Goal: Information Seeking & Learning: Learn about a topic

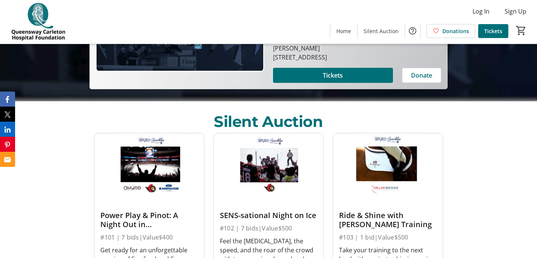
scroll to position [198, 0]
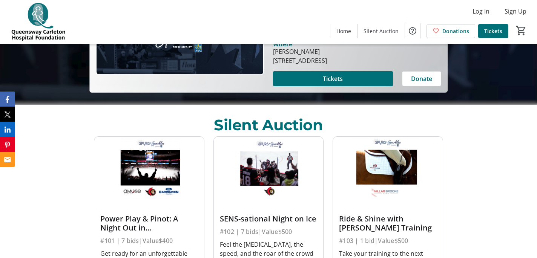
click at [380, 164] on img at bounding box center [387, 167] width 109 height 61
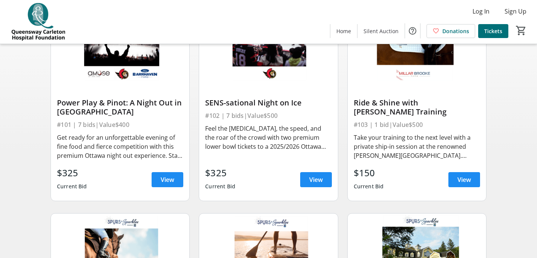
scroll to position [114, 0]
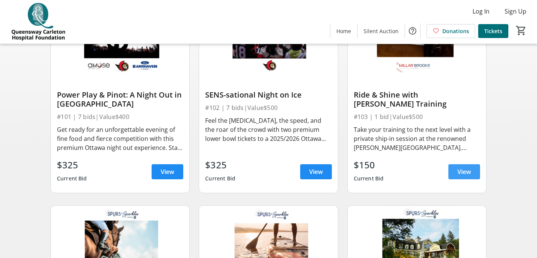
click at [461, 171] on span "View" at bounding box center [465, 171] width 14 height 9
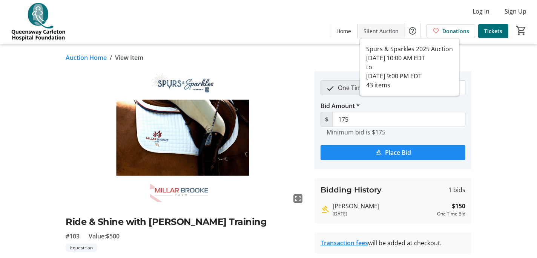
click at [377, 31] on span "Silent Auction" at bounding box center [381, 31] width 35 height 8
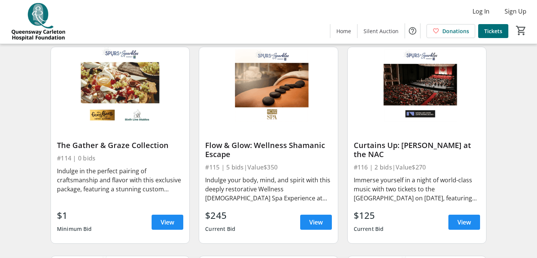
scroll to position [901, 0]
click at [459, 221] on span "View" at bounding box center [465, 222] width 14 height 9
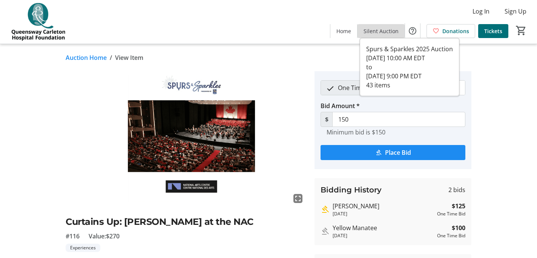
click at [384, 31] on span "Silent Auction" at bounding box center [381, 31] width 35 height 8
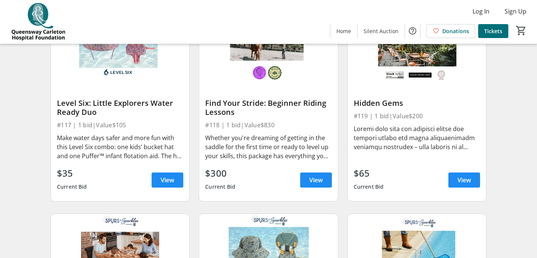
scroll to position [1154, 0]
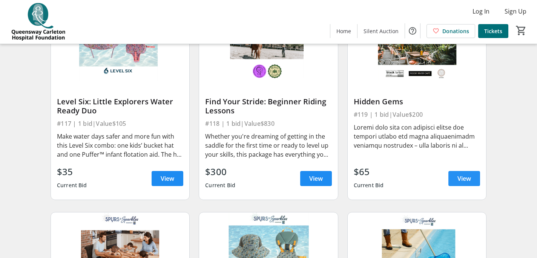
click at [464, 177] on span "View" at bounding box center [465, 178] width 14 height 9
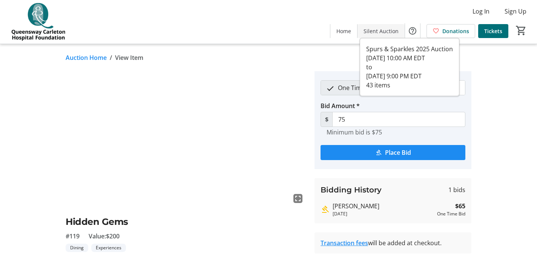
click at [382, 31] on span "Silent Auction" at bounding box center [381, 31] width 35 height 8
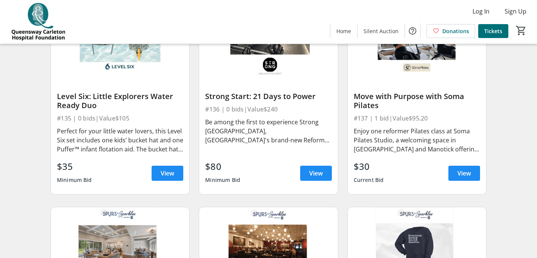
scroll to position [2421, 0]
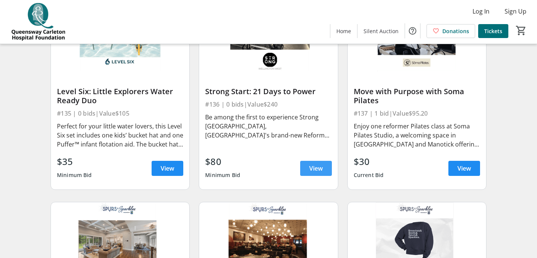
click at [315, 170] on span "View" at bounding box center [316, 168] width 14 height 9
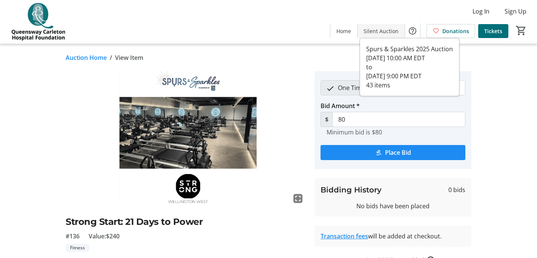
click at [386, 30] on span "Silent Auction" at bounding box center [381, 31] width 35 height 8
